Goal: Task Accomplishment & Management: Use online tool/utility

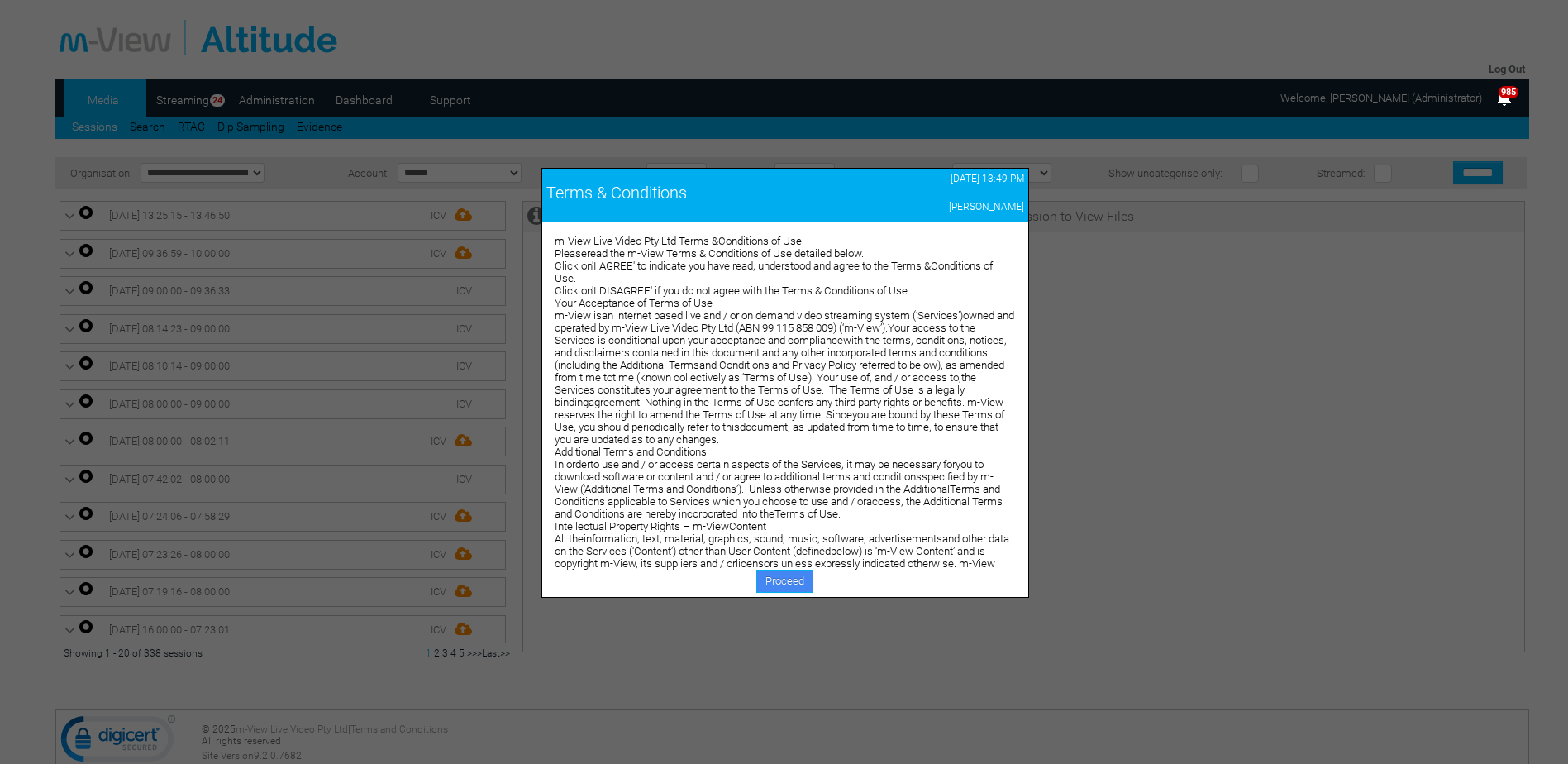
click at [799, 585] on link "Proceed" at bounding box center [784, 581] width 57 height 23
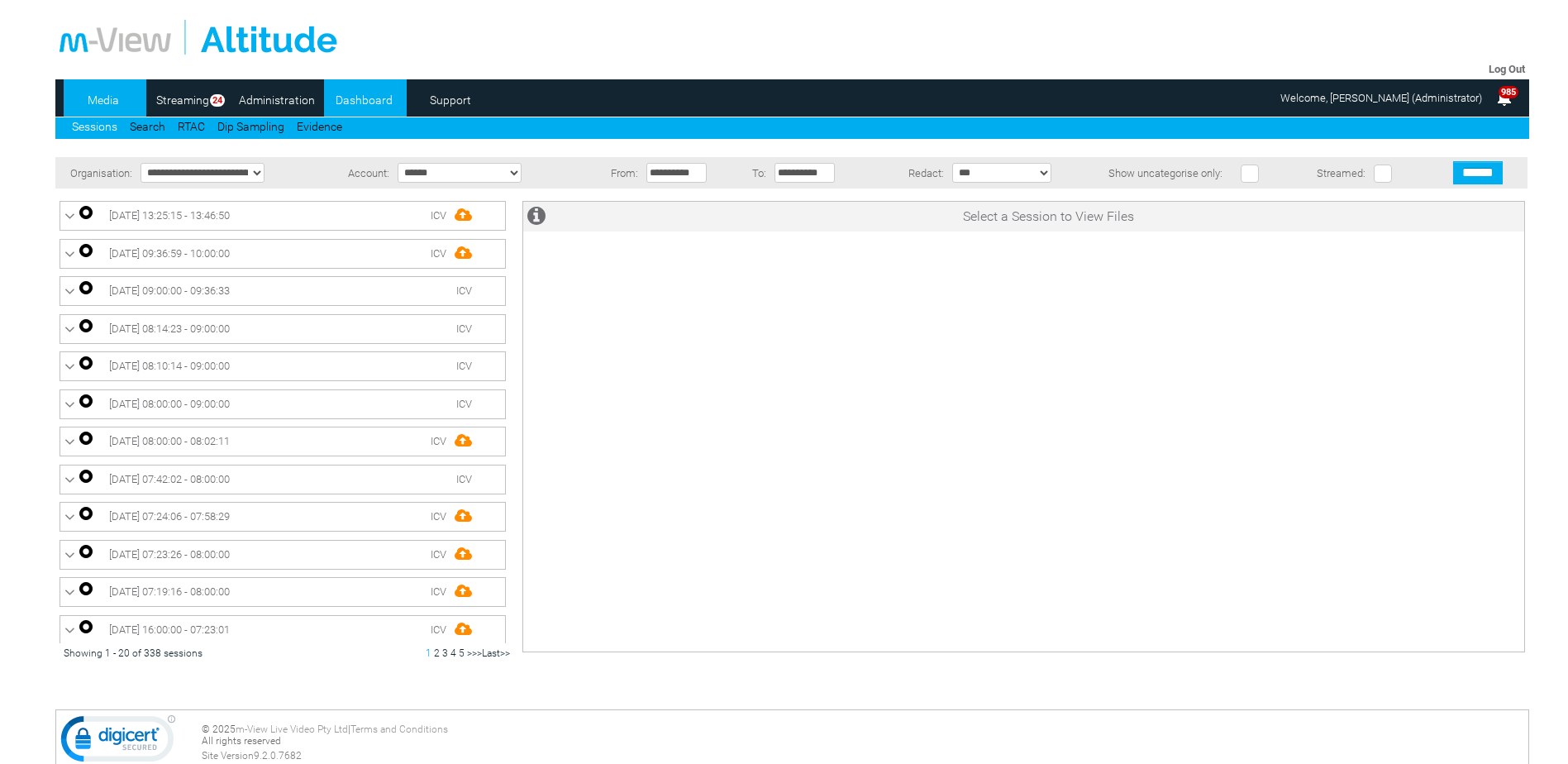
click at [371, 105] on link "Dashboard" at bounding box center [364, 100] width 80 height 25
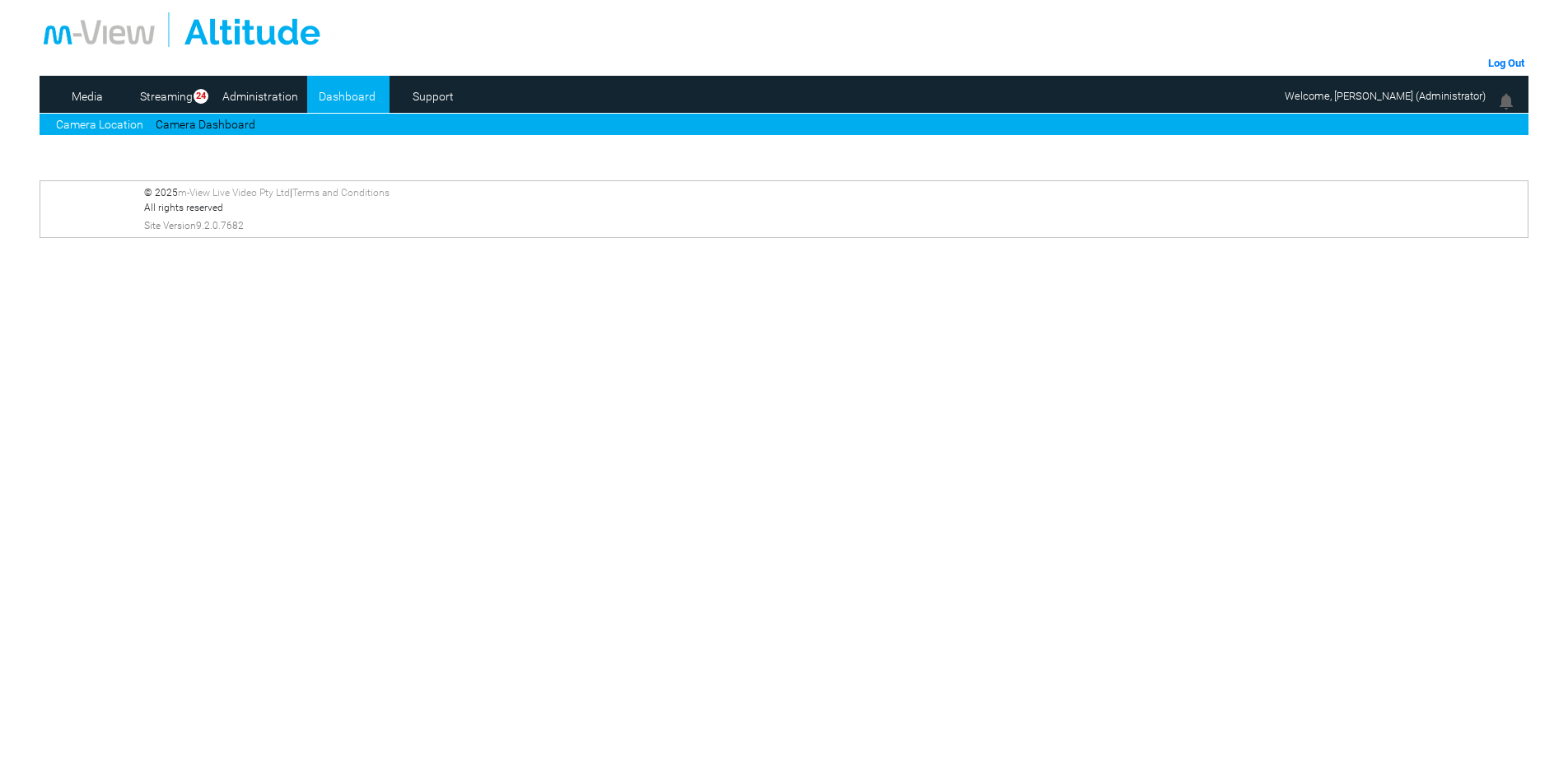
click at [197, 124] on link "Camera Dashboard" at bounding box center [205, 125] width 99 height 18
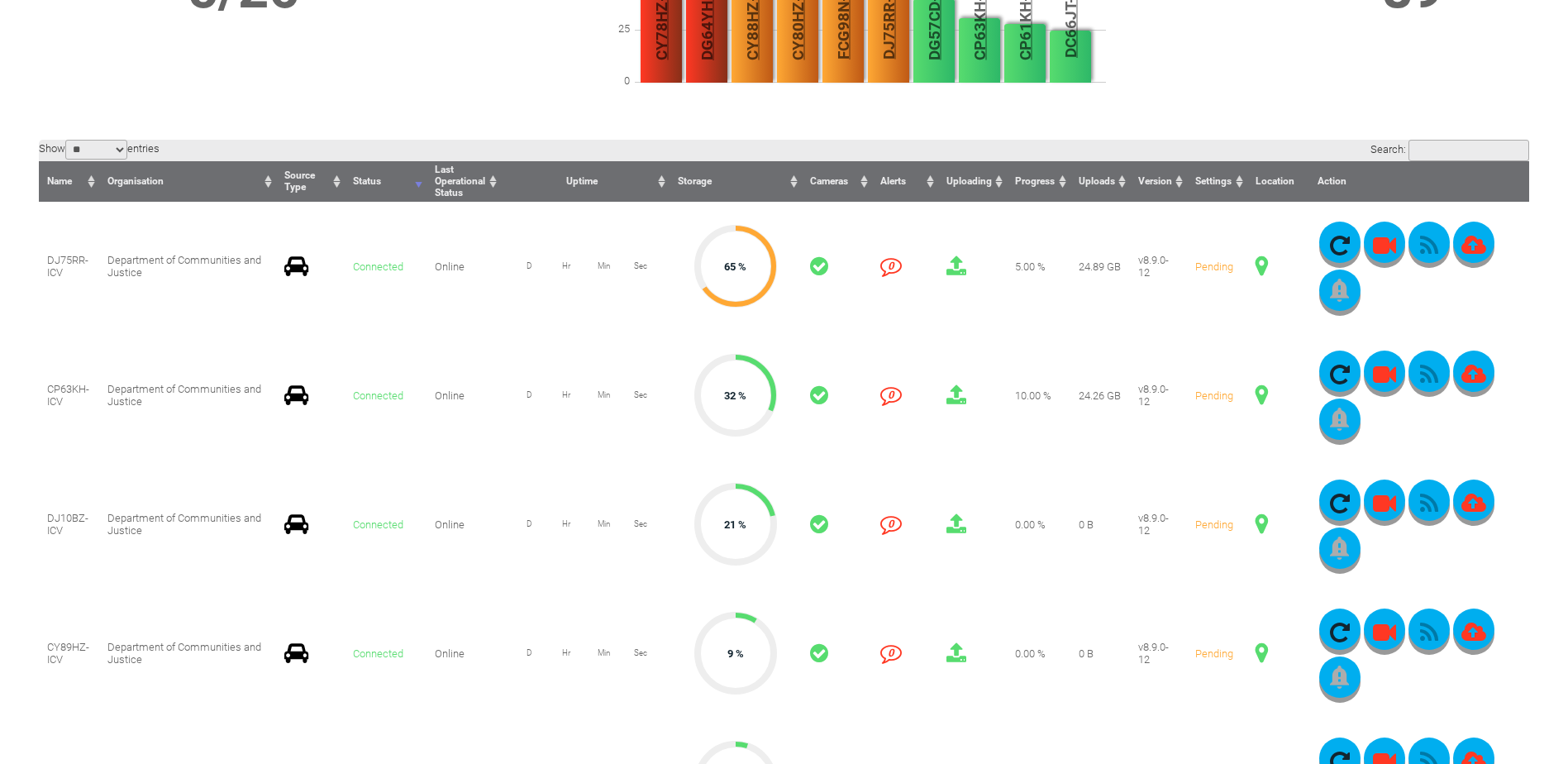
scroll to position [413, 0]
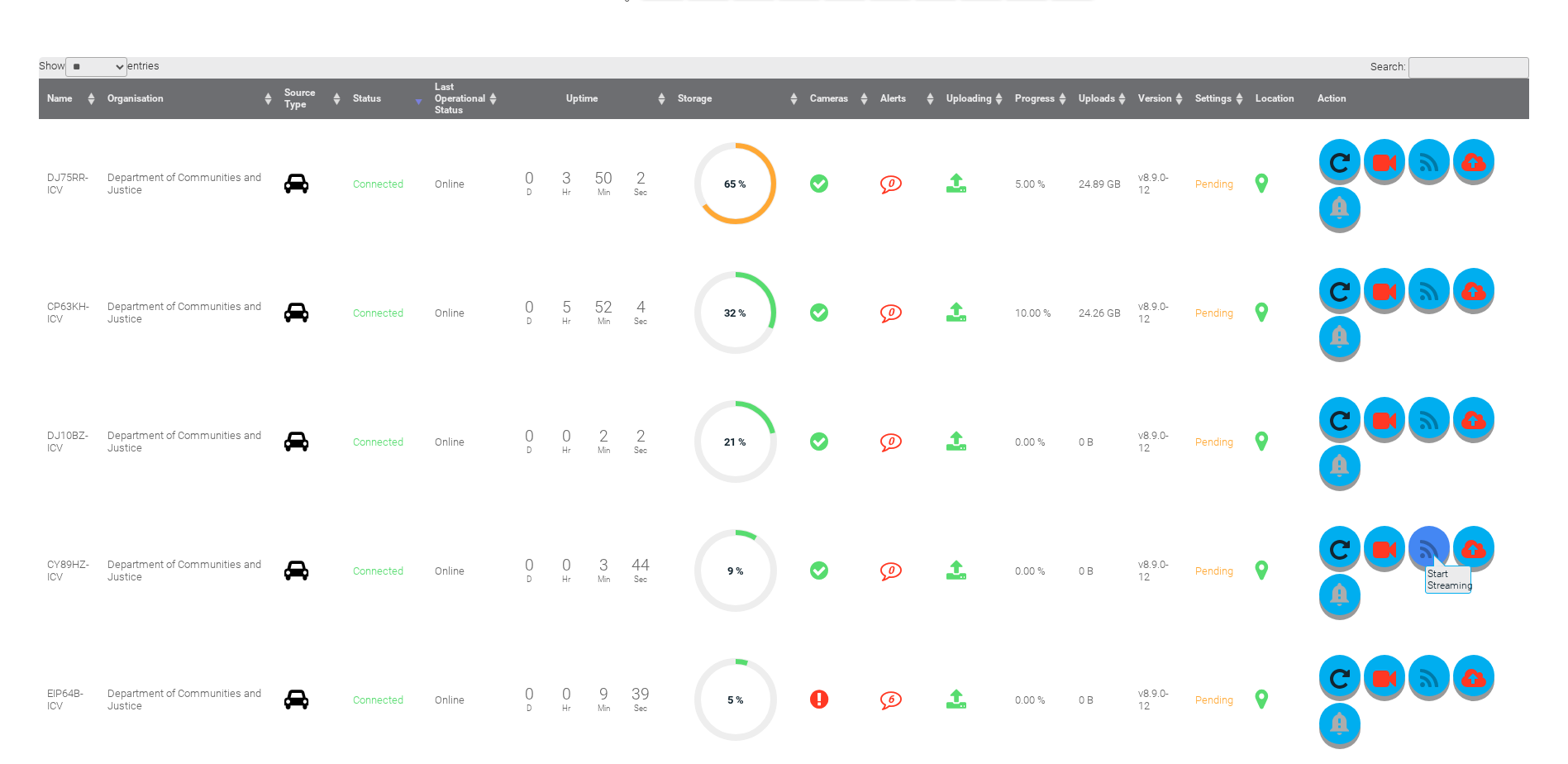
click at [1424, 546] on icon "button" at bounding box center [1429, 549] width 42 height 23
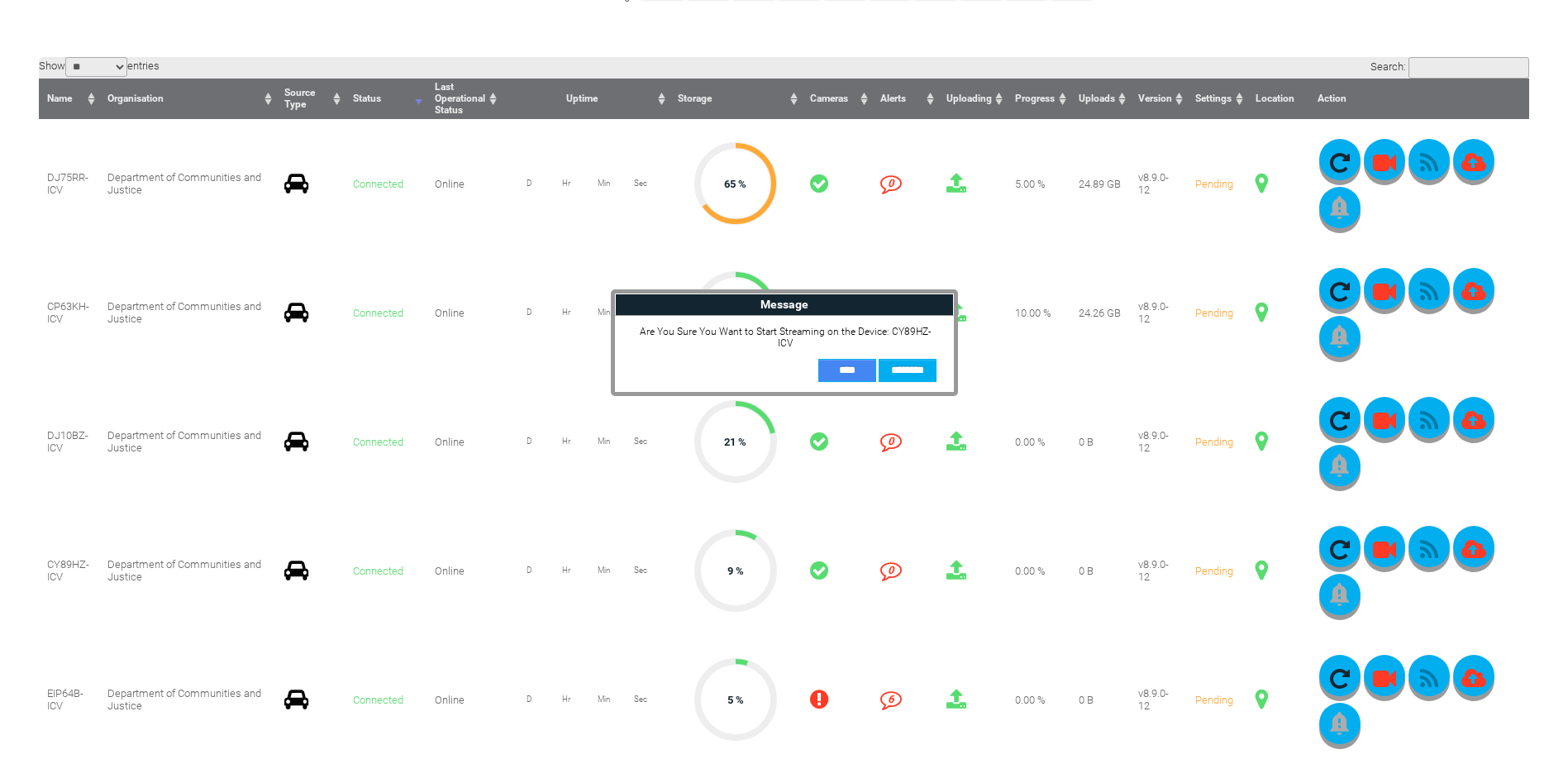
click at [843, 359] on input "**" at bounding box center [847, 370] width 58 height 23
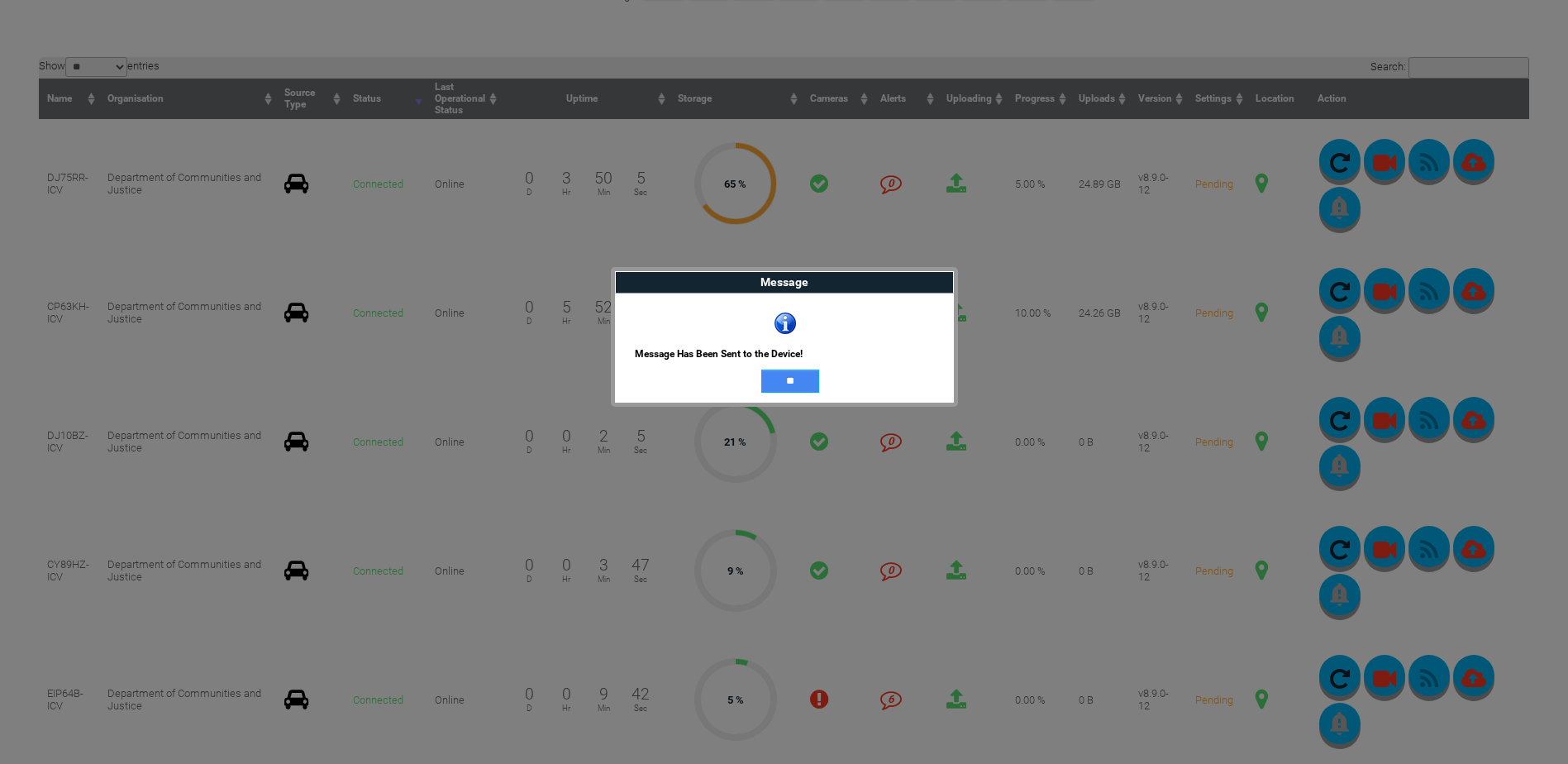
click at [789, 369] on input "**" at bounding box center [791, 381] width 58 height 23
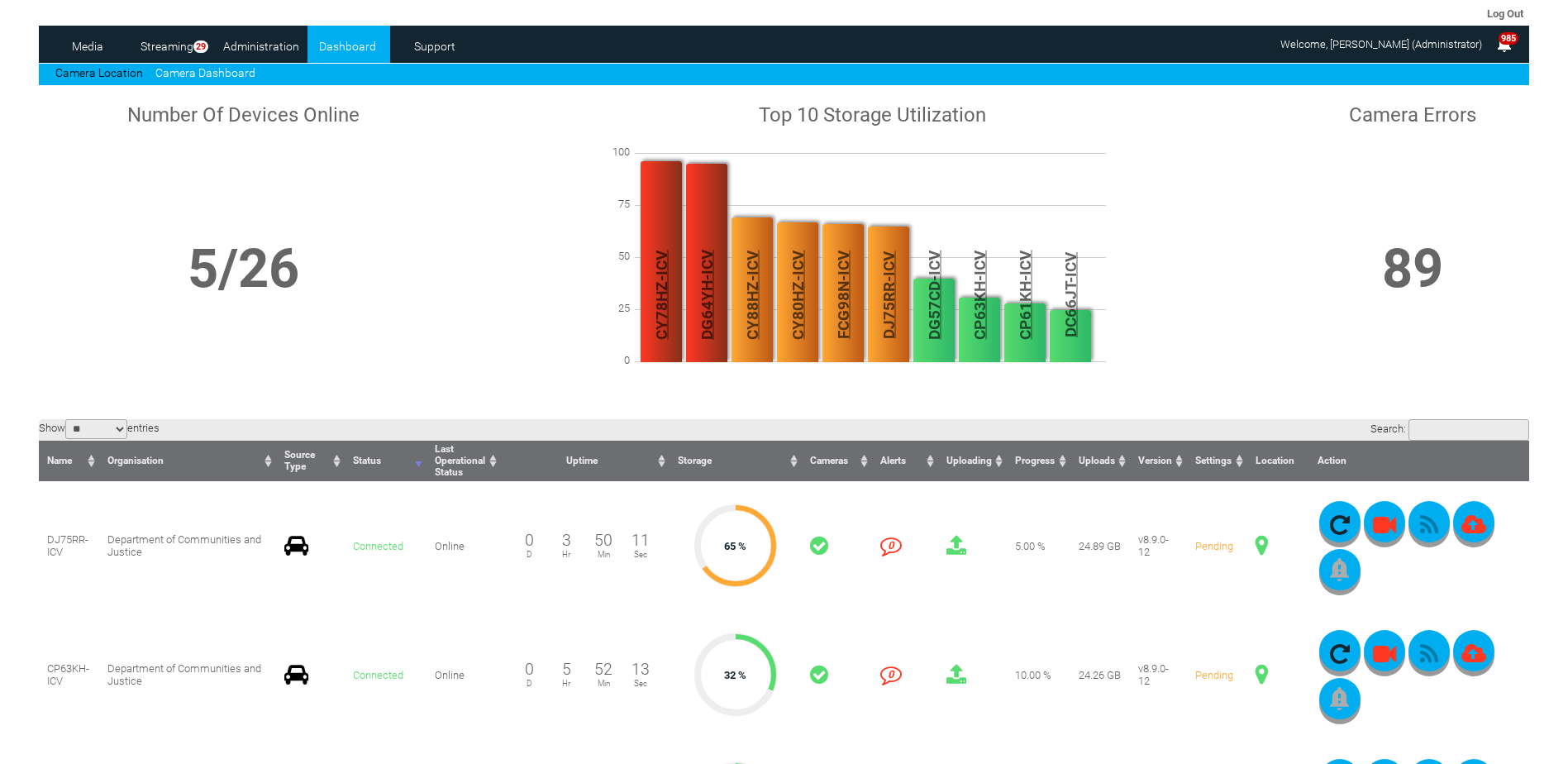
scroll to position [0, 0]
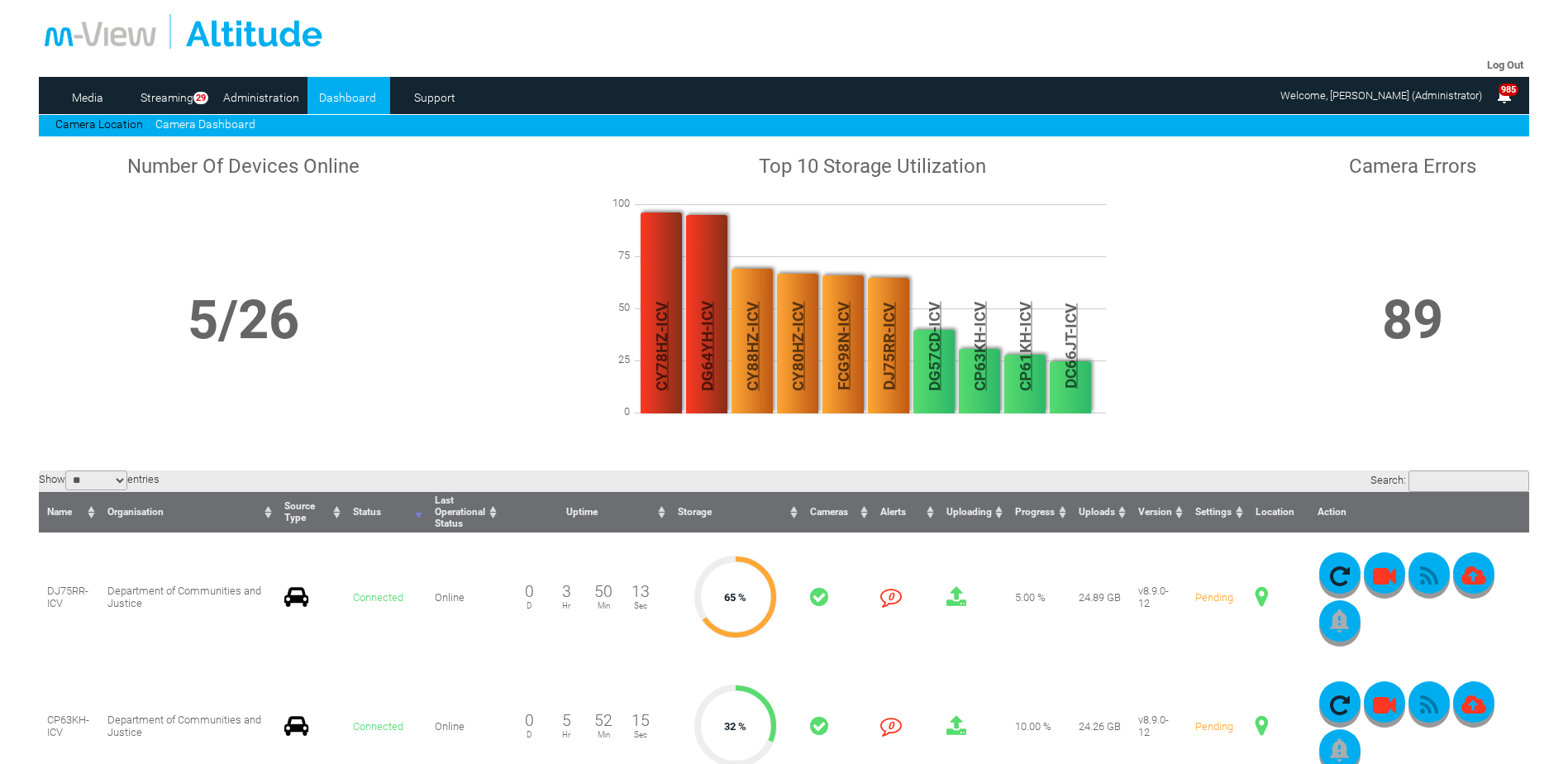
click at [224, 128] on link "Camera Dashboard" at bounding box center [205, 124] width 100 height 13
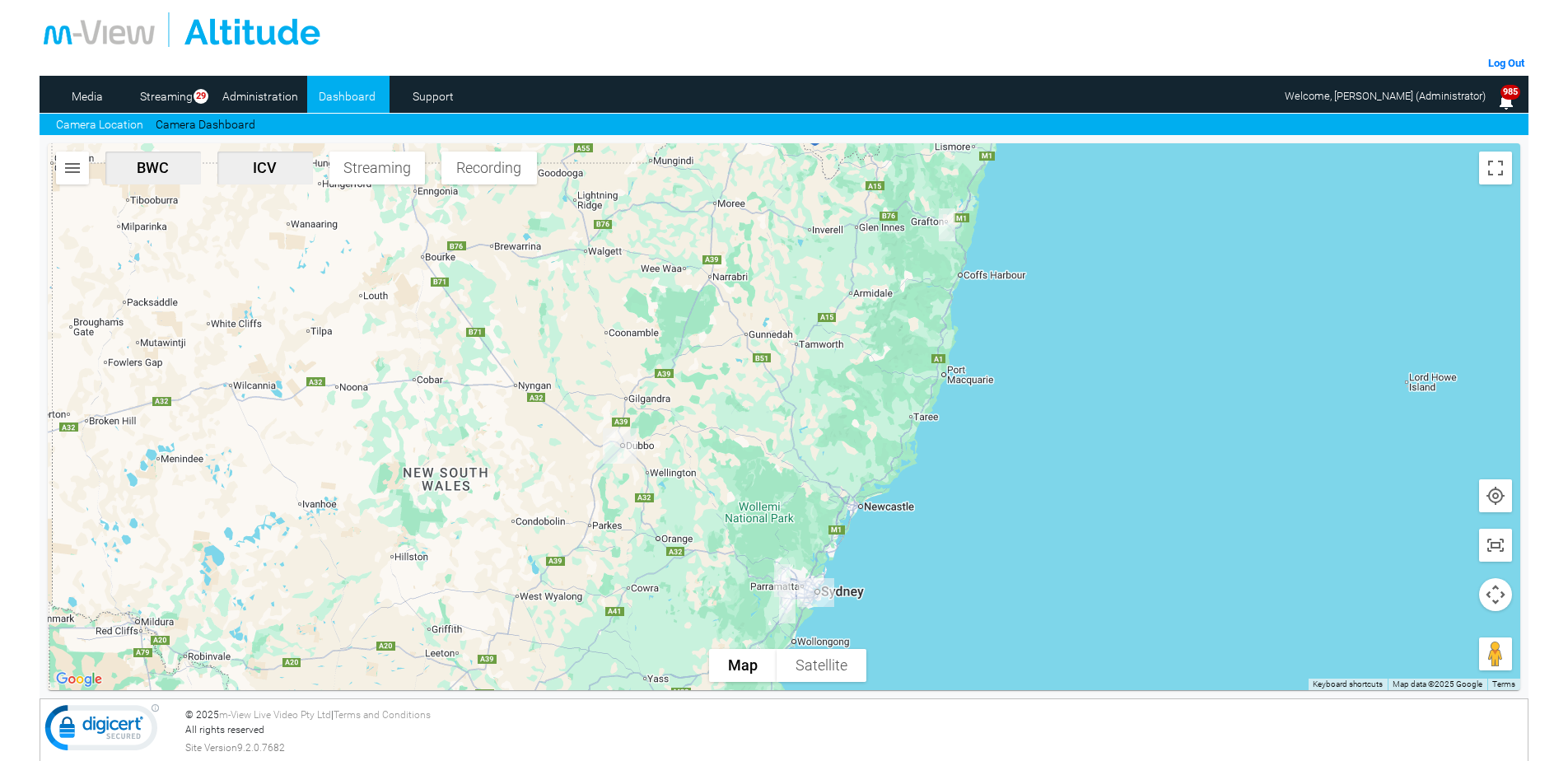
click at [822, 589] on img "CY89HZ-ICV" at bounding box center [815, 592] width 50 height 42
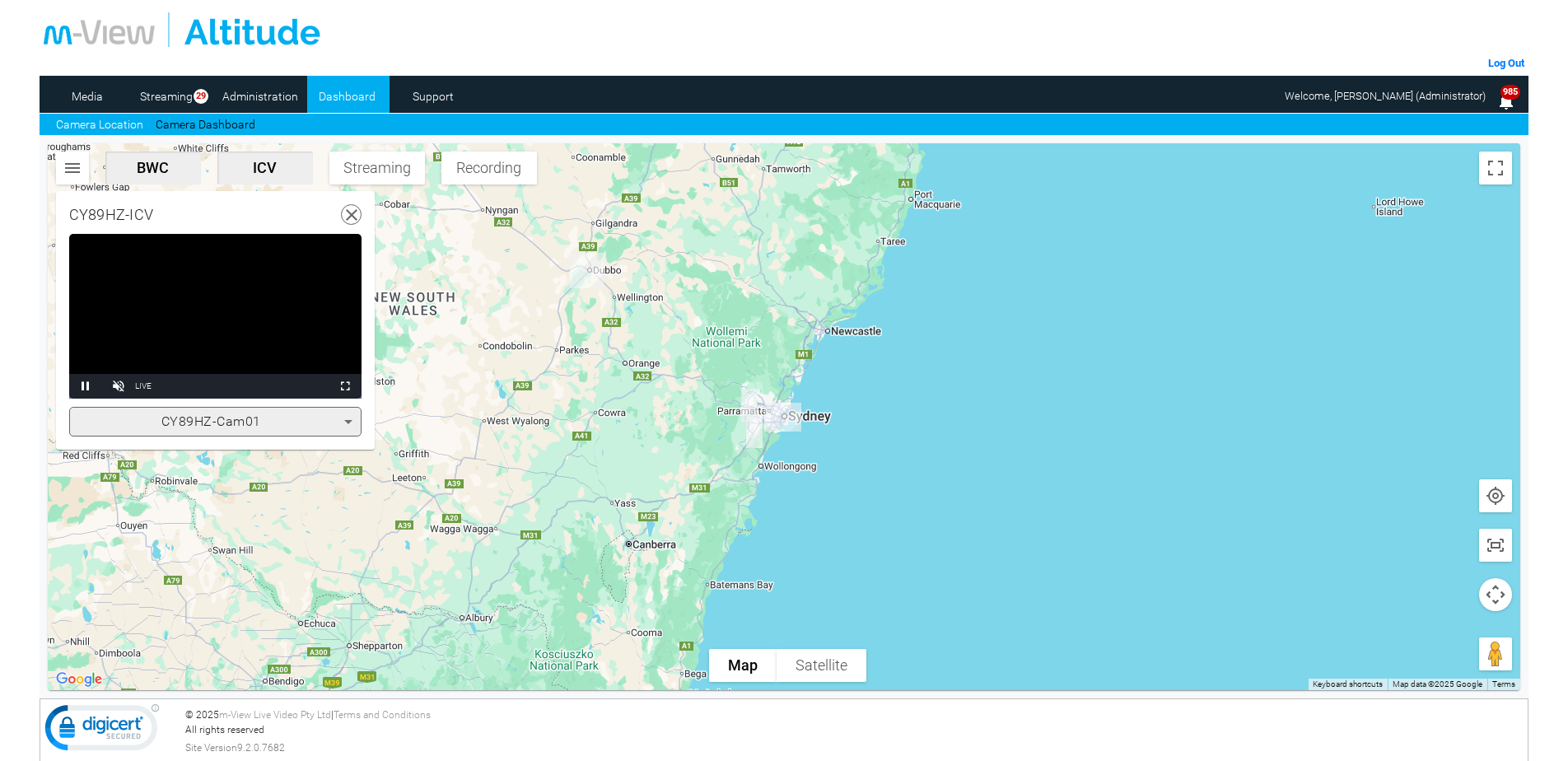
click at [348, 415] on icon at bounding box center [348, 421] width 19 height 19
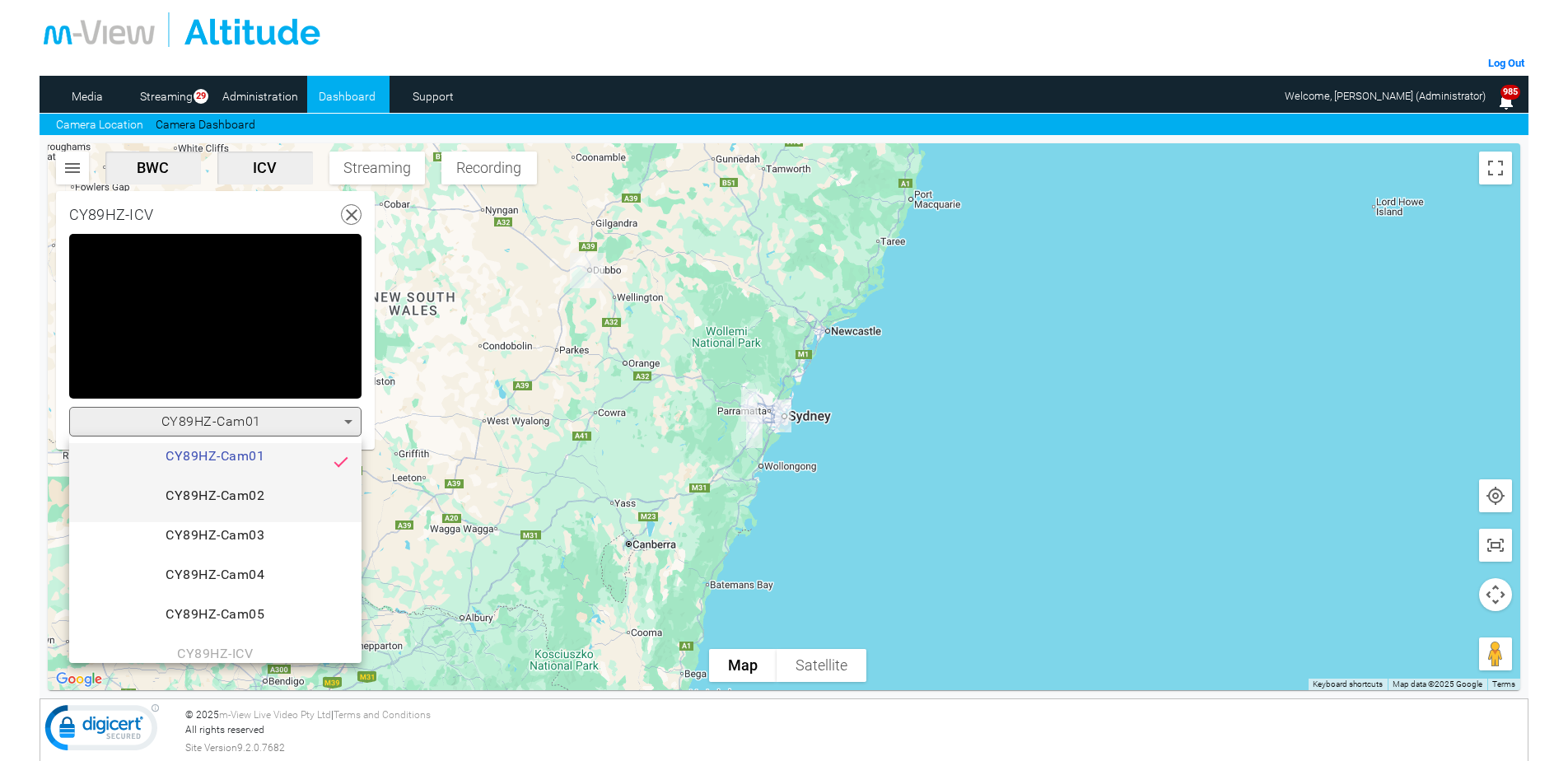
click at [264, 487] on span "CY89HZ-Cam02" at bounding box center [216, 501] width 266 height 33
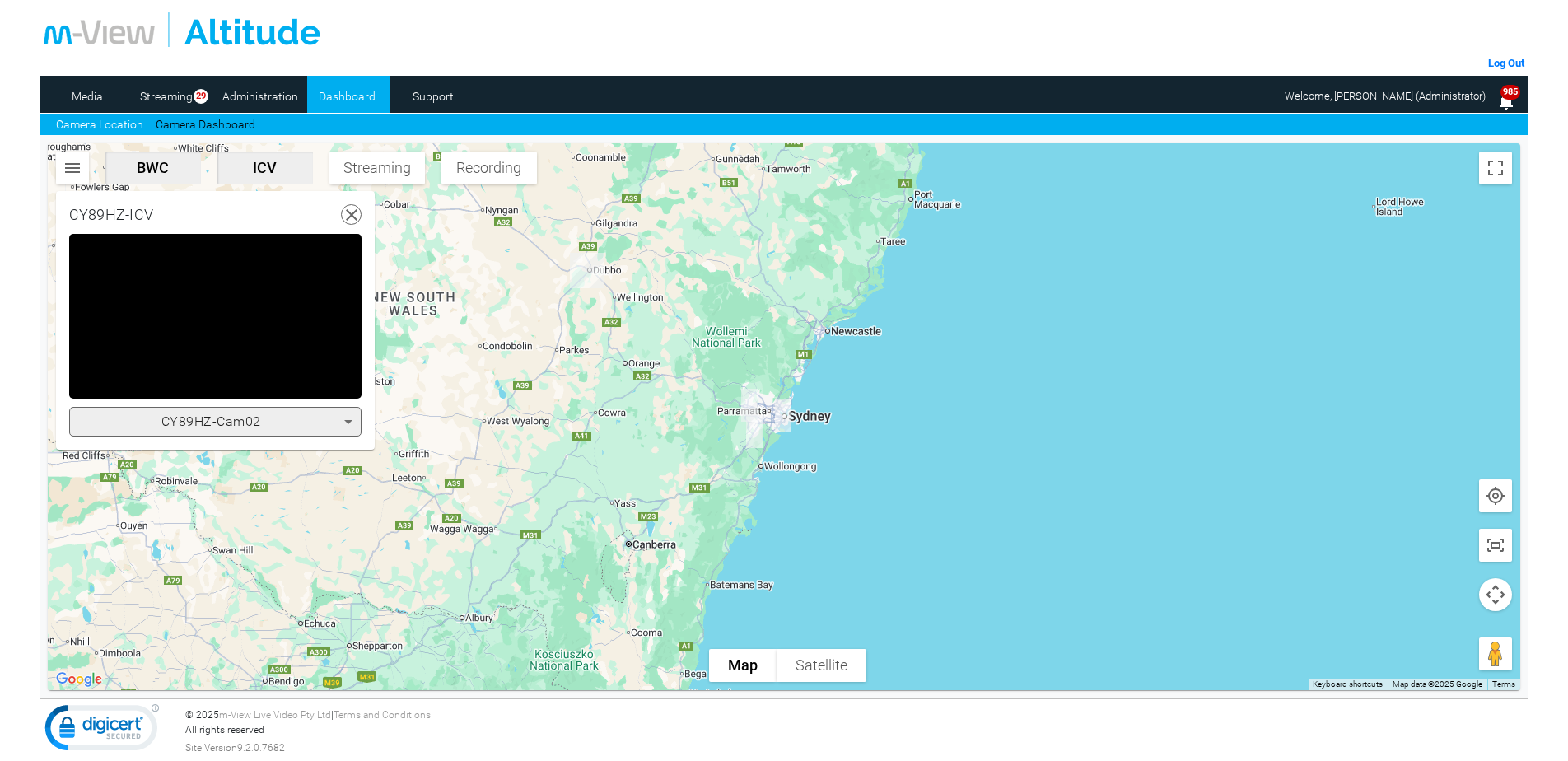
click at [350, 417] on icon at bounding box center [348, 421] width 19 height 19
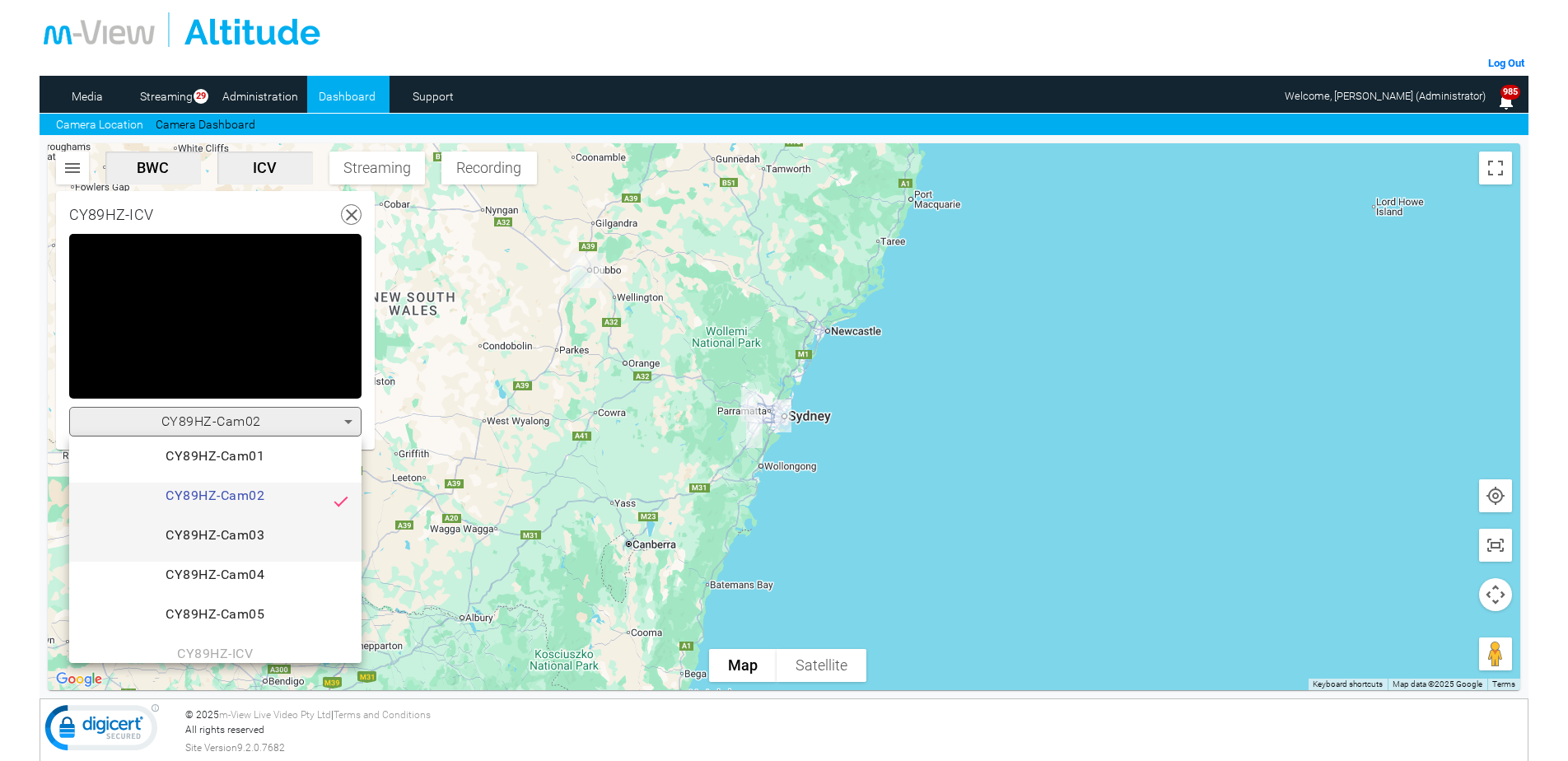
click at [223, 533] on span "CY89HZ-Cam03" at bounding box center [216, 541] width 266 height 33
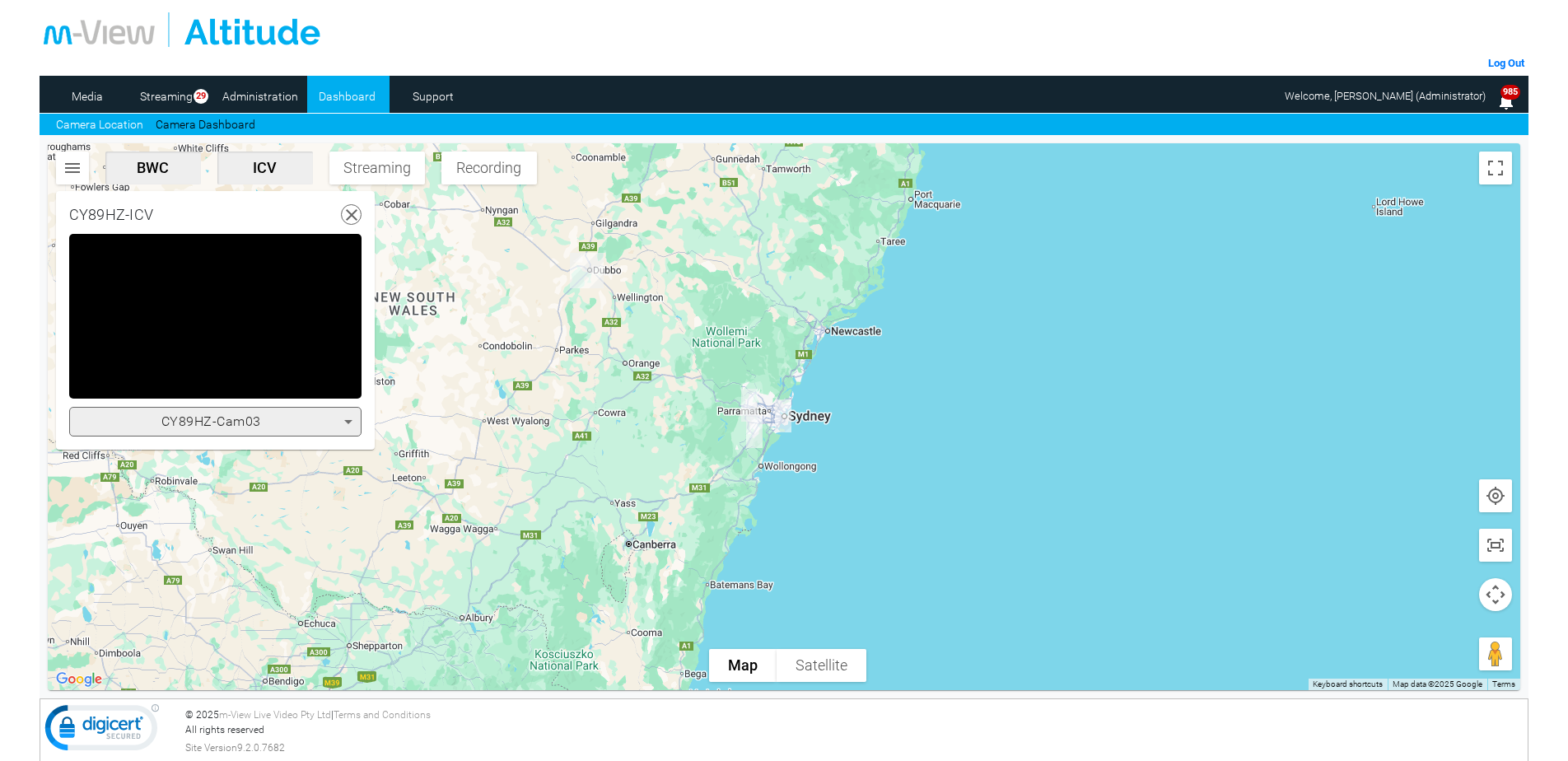
click at [348, 421] on icon at bounding box center [348, 421] width 8 height 4
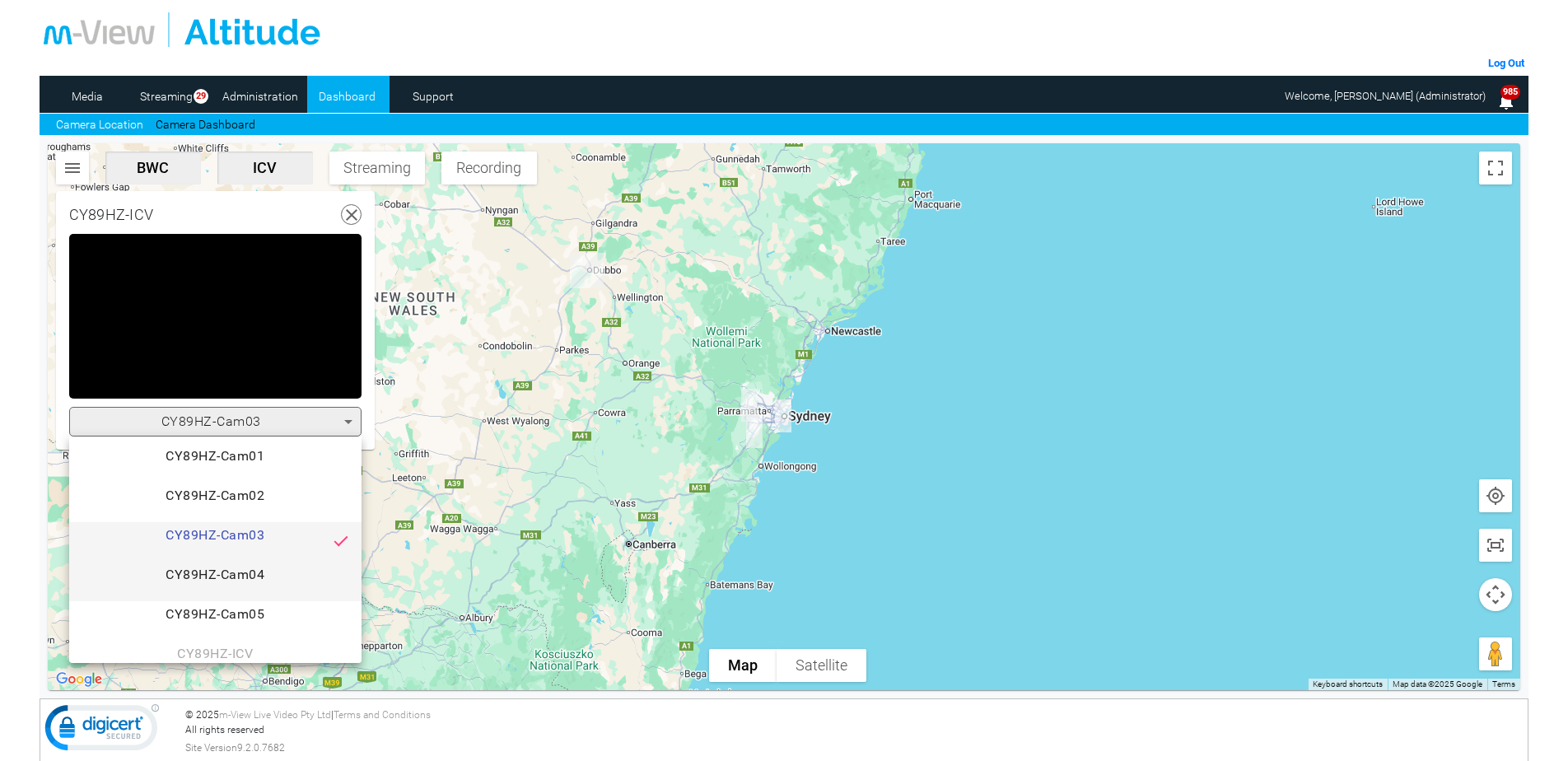
click at [215, 571] on span "CY89HZ-Cam04" at bounding box center [216, 581] width 266 height 33
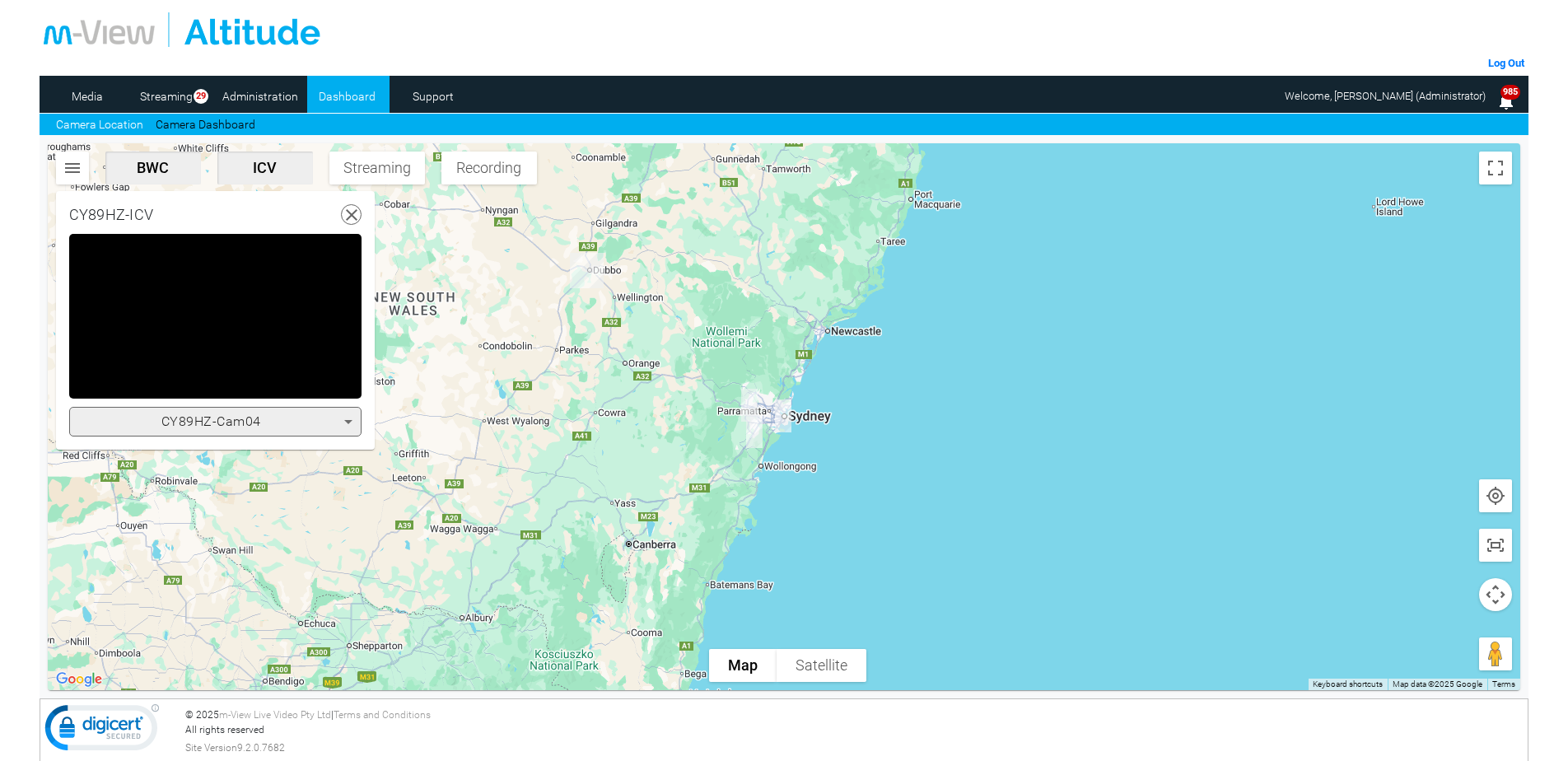
click at [347, 428] on icon at bounding box center [348, 421] width 19 height 19
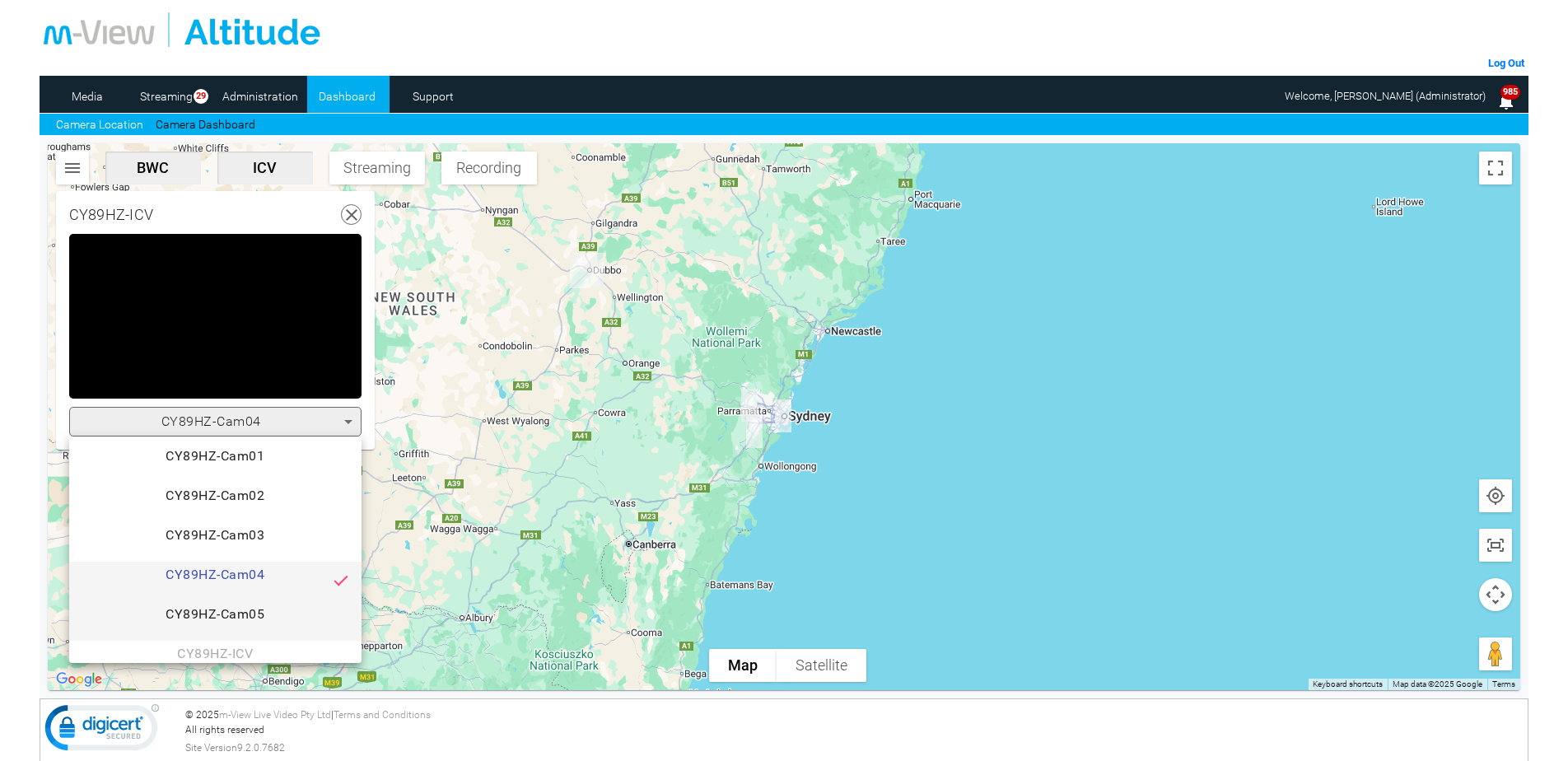
click at [241, 612] on span "CY89HZ-Cam05" at bounding box center [216, 620] width 266 height 33
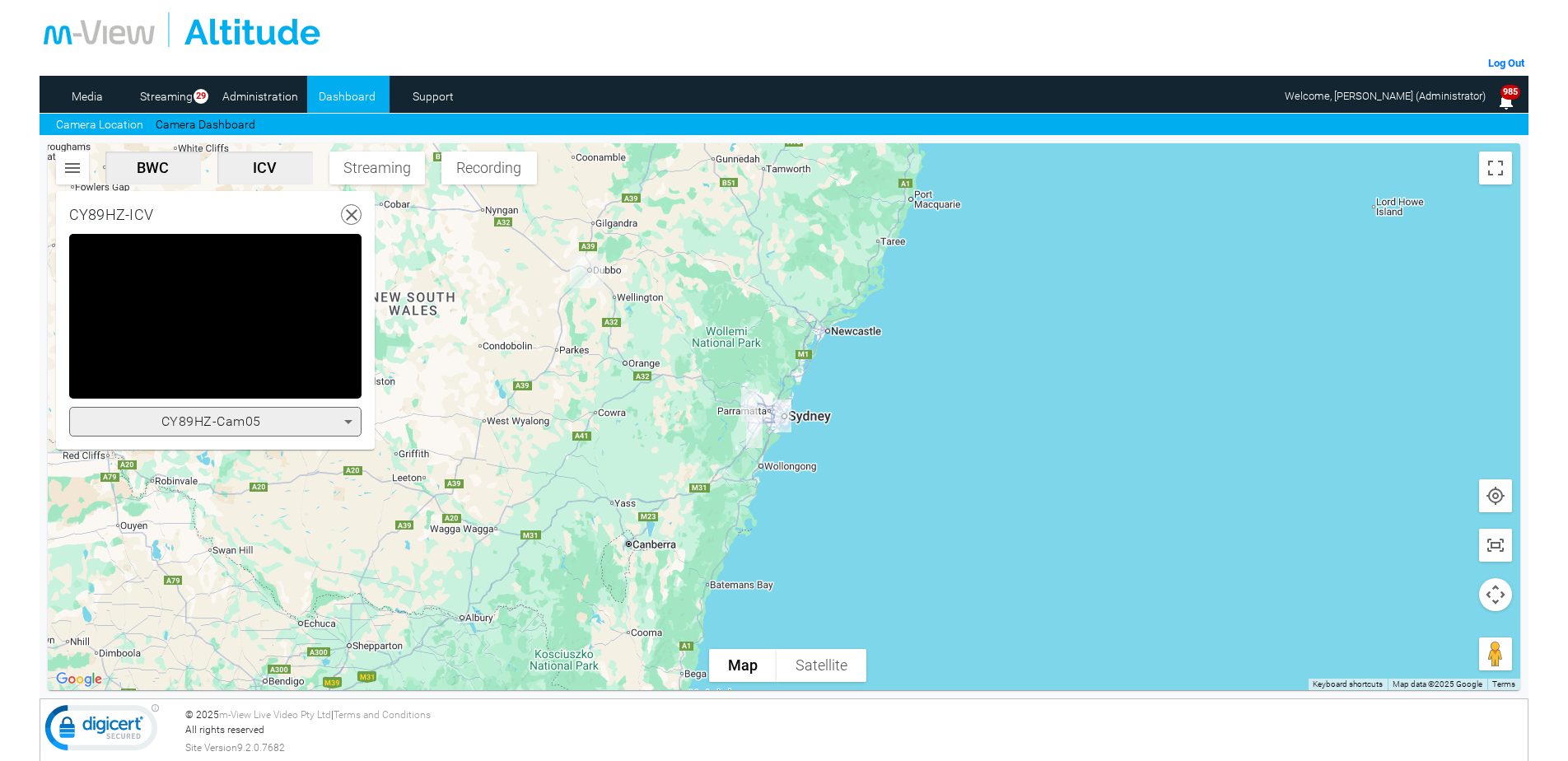
click at [350, 421] on icon at bounding box center [348, 421] width 8 height 4
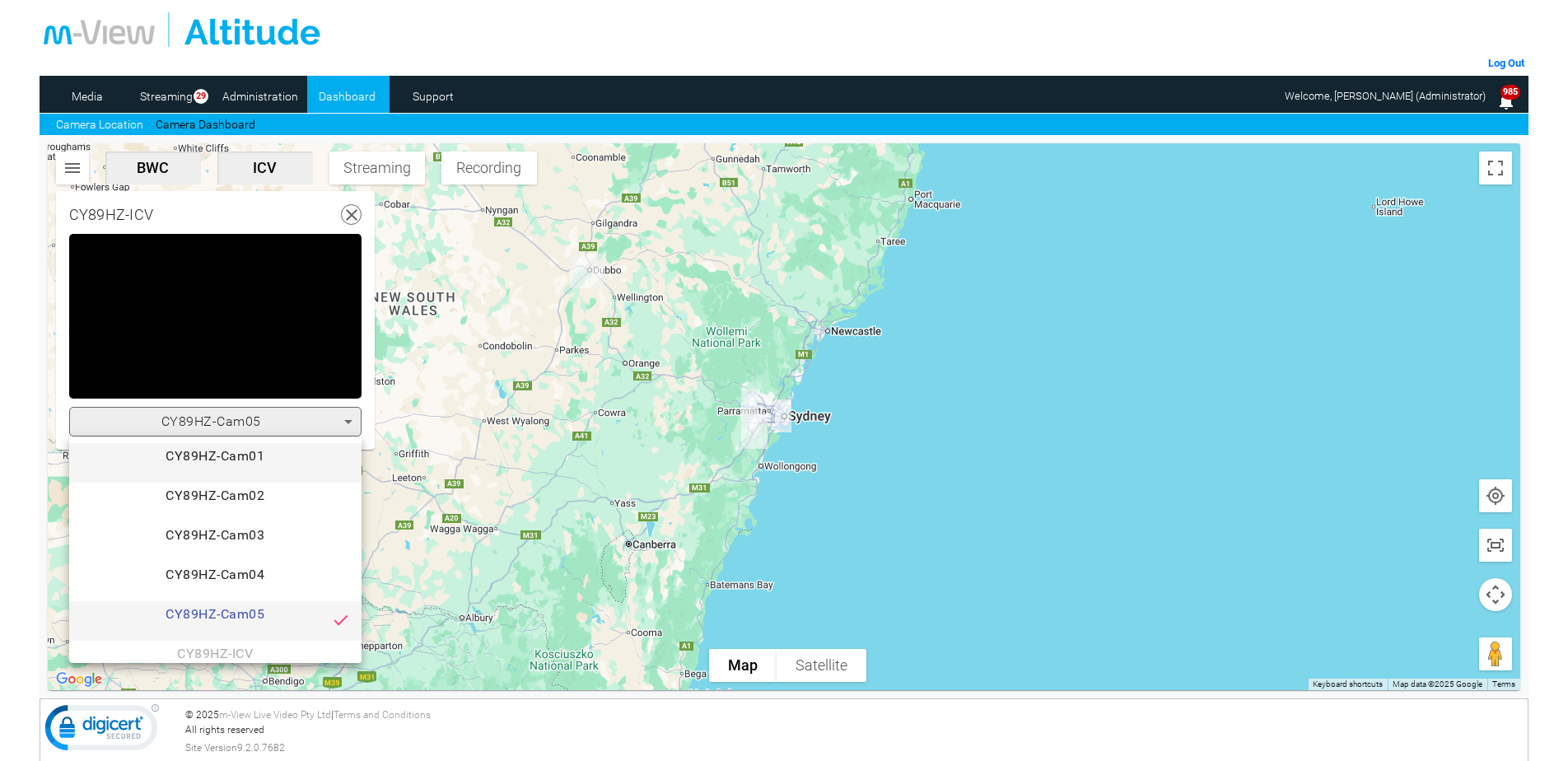
click at [288, 453] on span "CY89HZ-Cam01" at bounding box center [216, 462] width 266 height 33
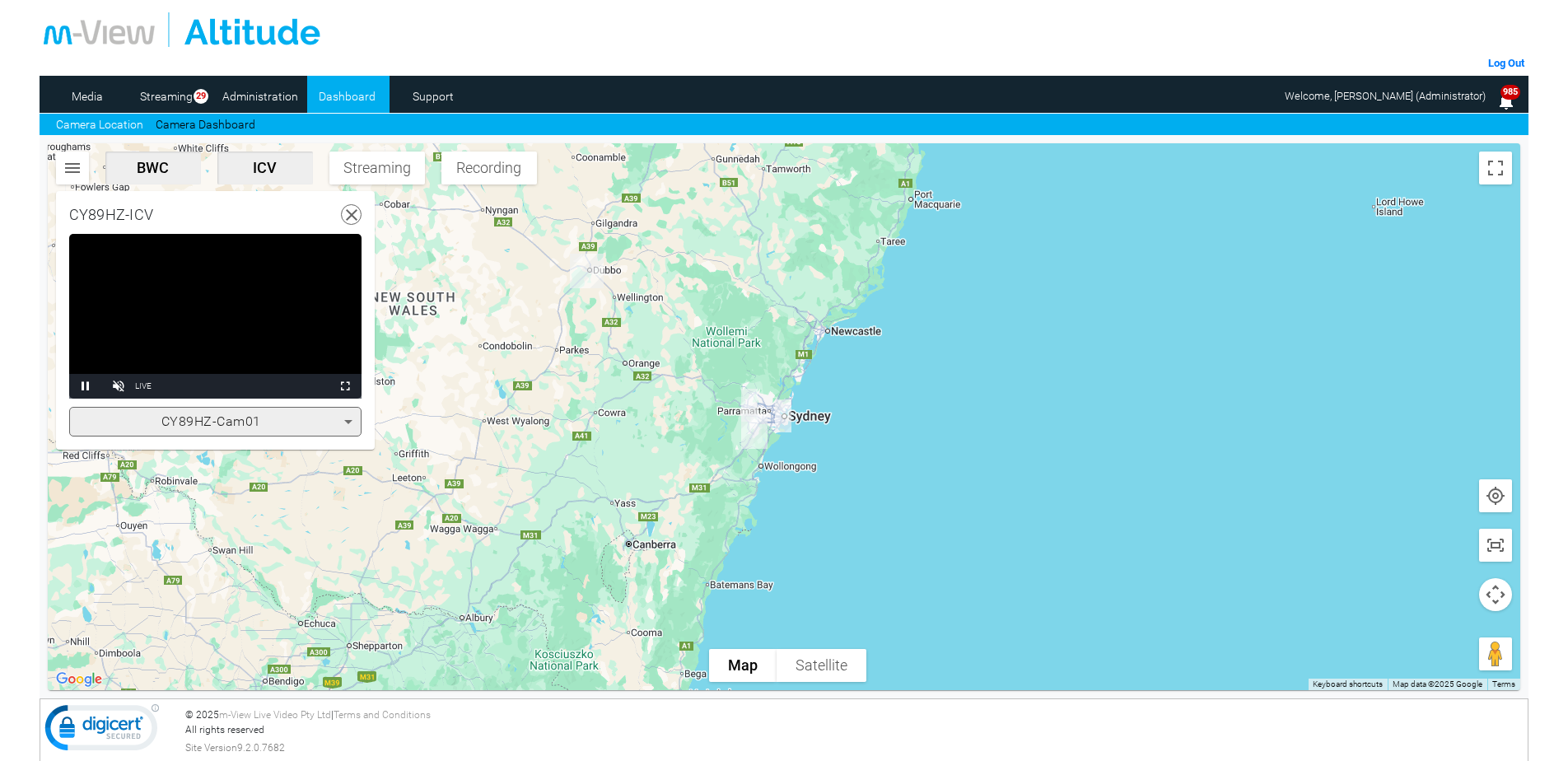
click at [343, 212] on icon at bounding box center [351, 215] width 20 height 20
